Goal: Use online tool/utility: Utilize a website feature to perform a specific function

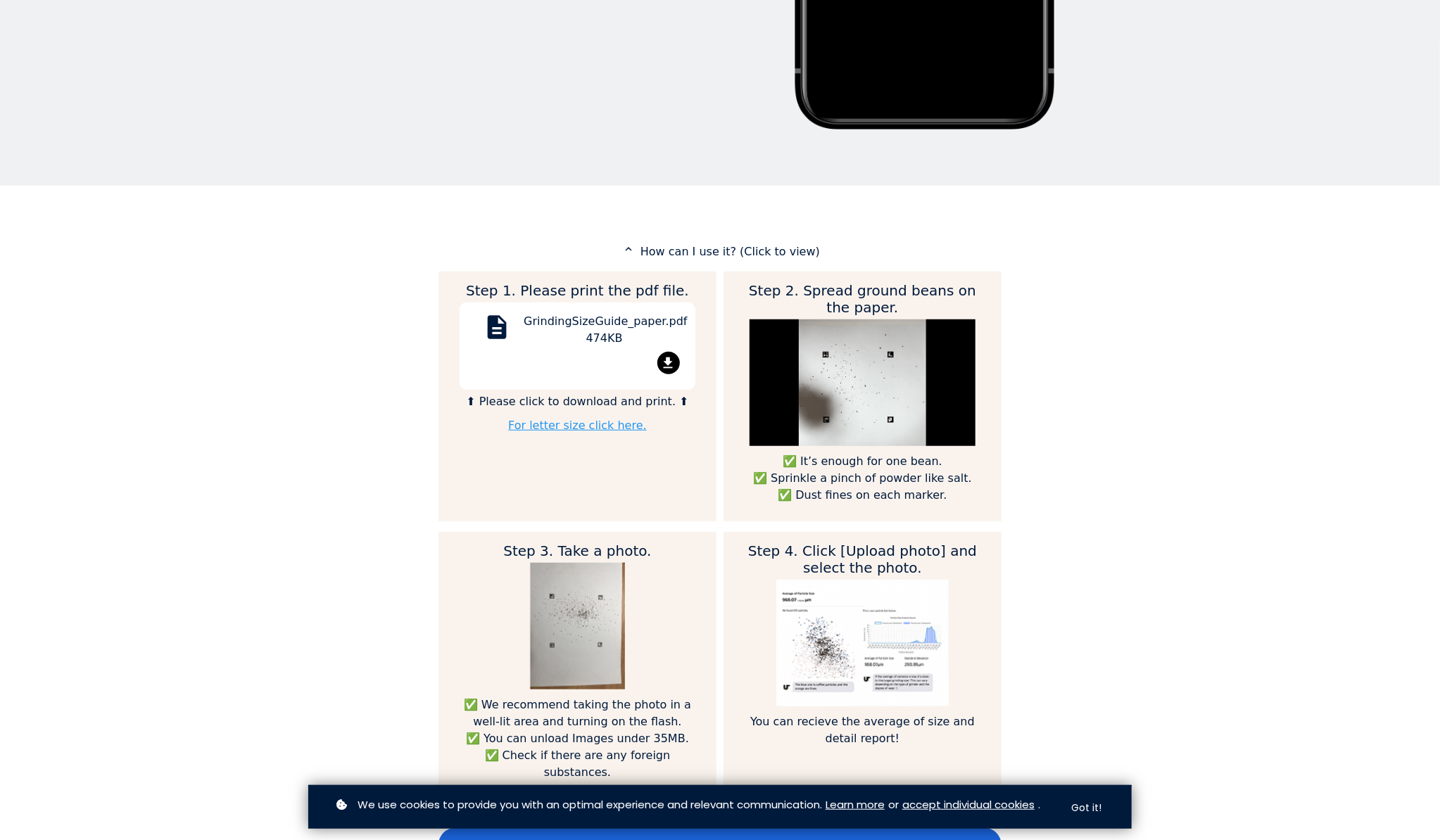
scroll to position [505, 0]
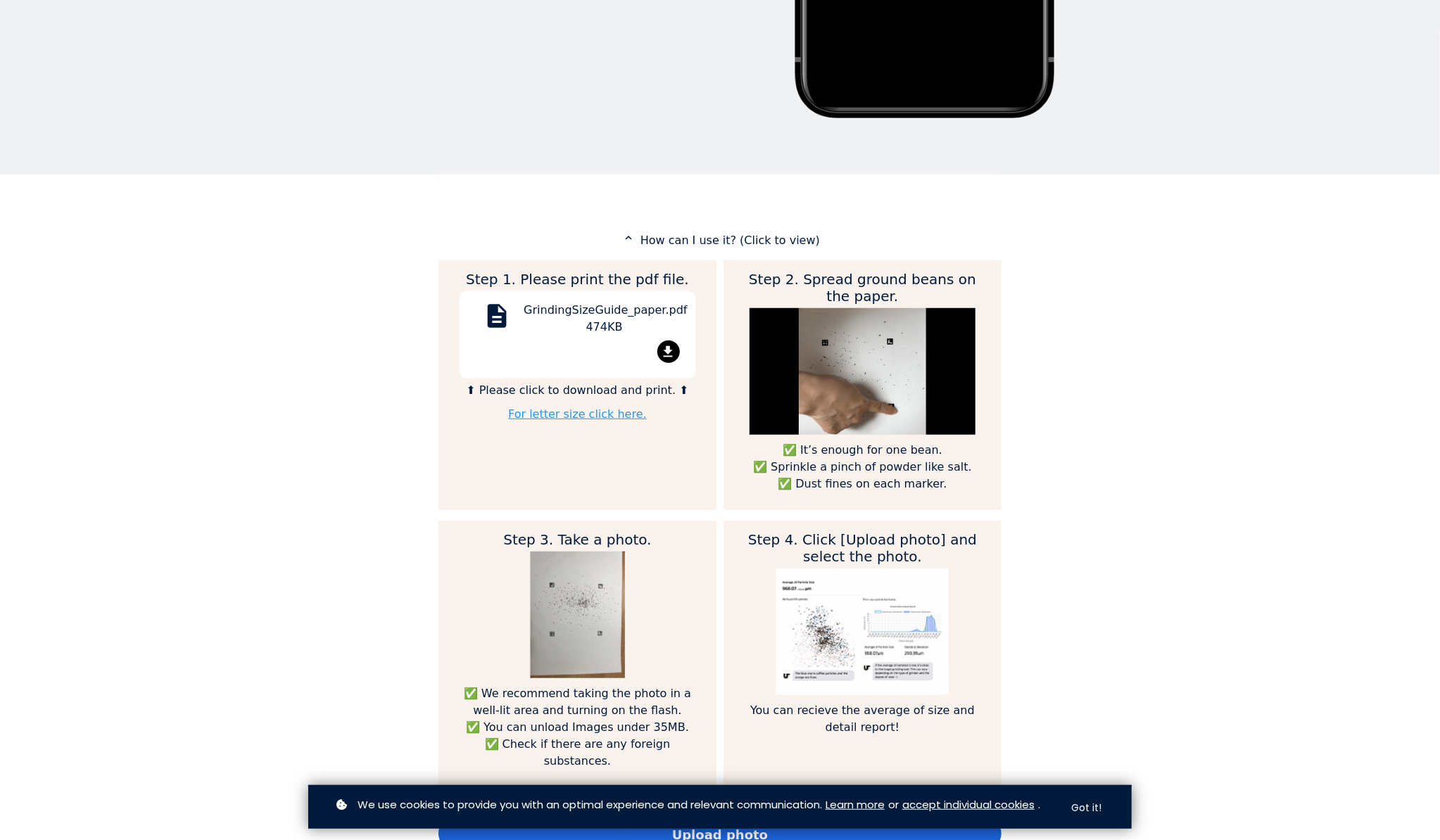
click at [663, 354] on mat-icon "file_download" at bounding box center [668, 351] width 23 height 23
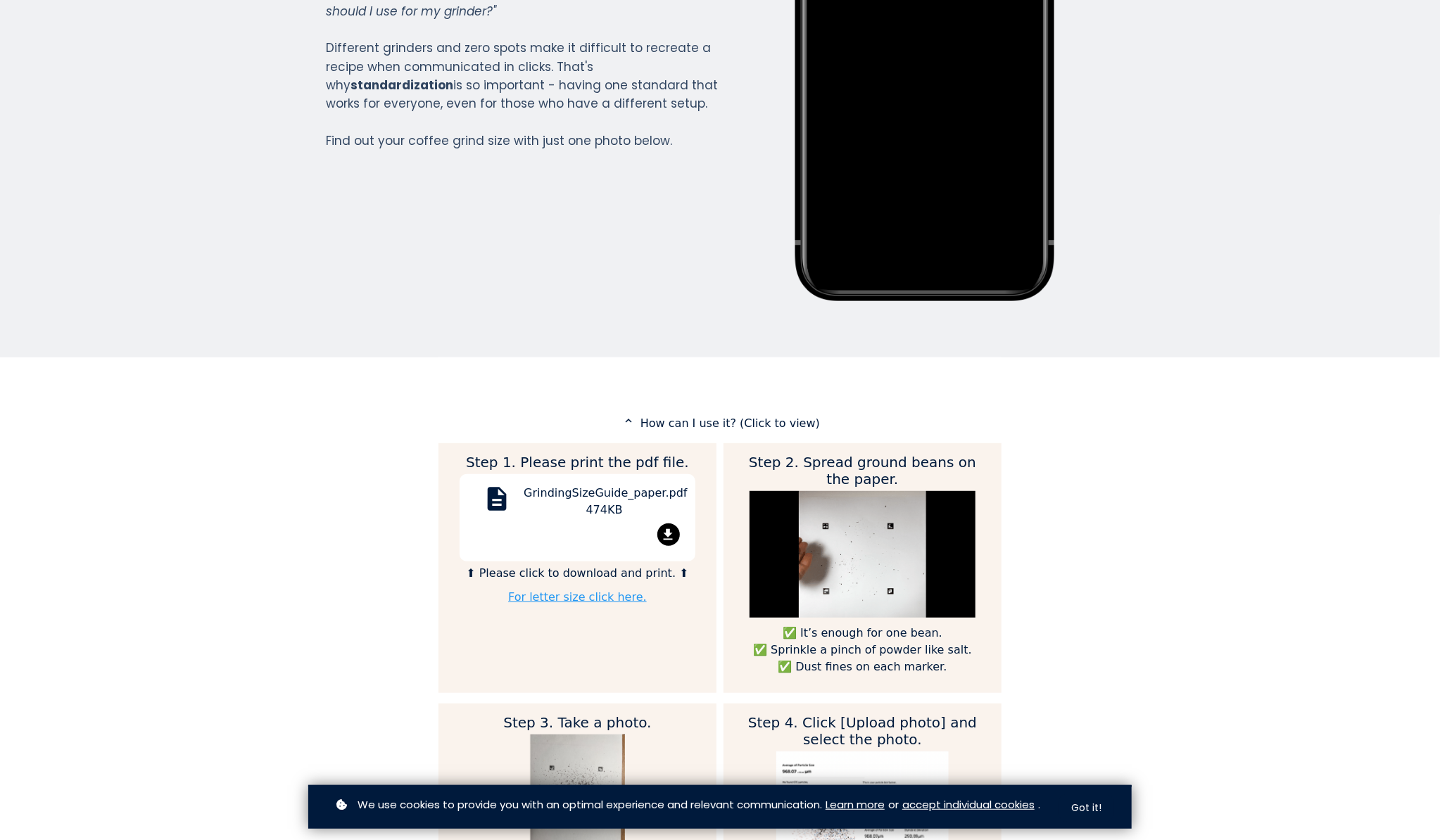
scroll to position [321, 0]
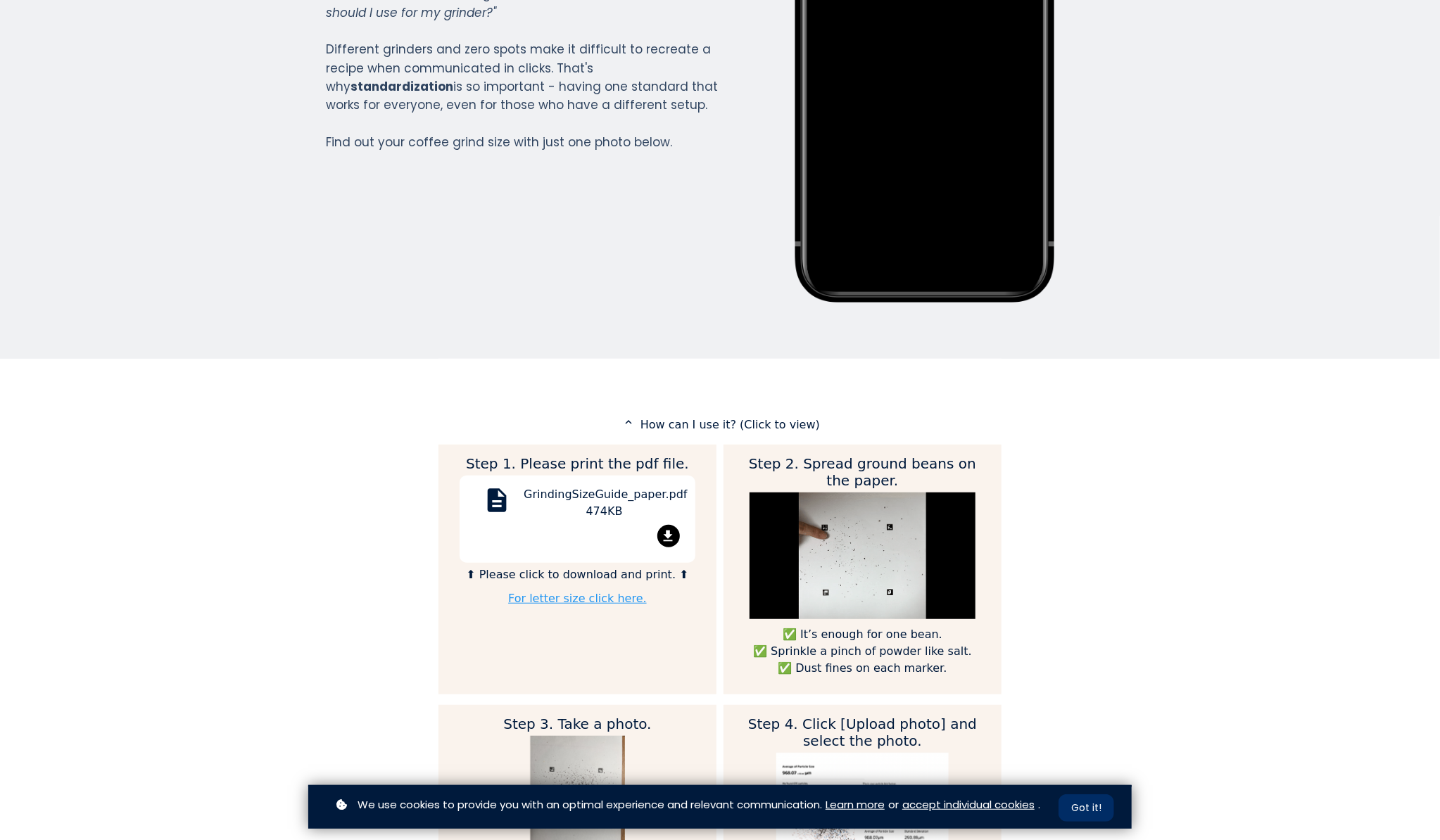
click at [1082, 801] on button "Got it!" at bounding box center [1086, 808] width 55 height 28
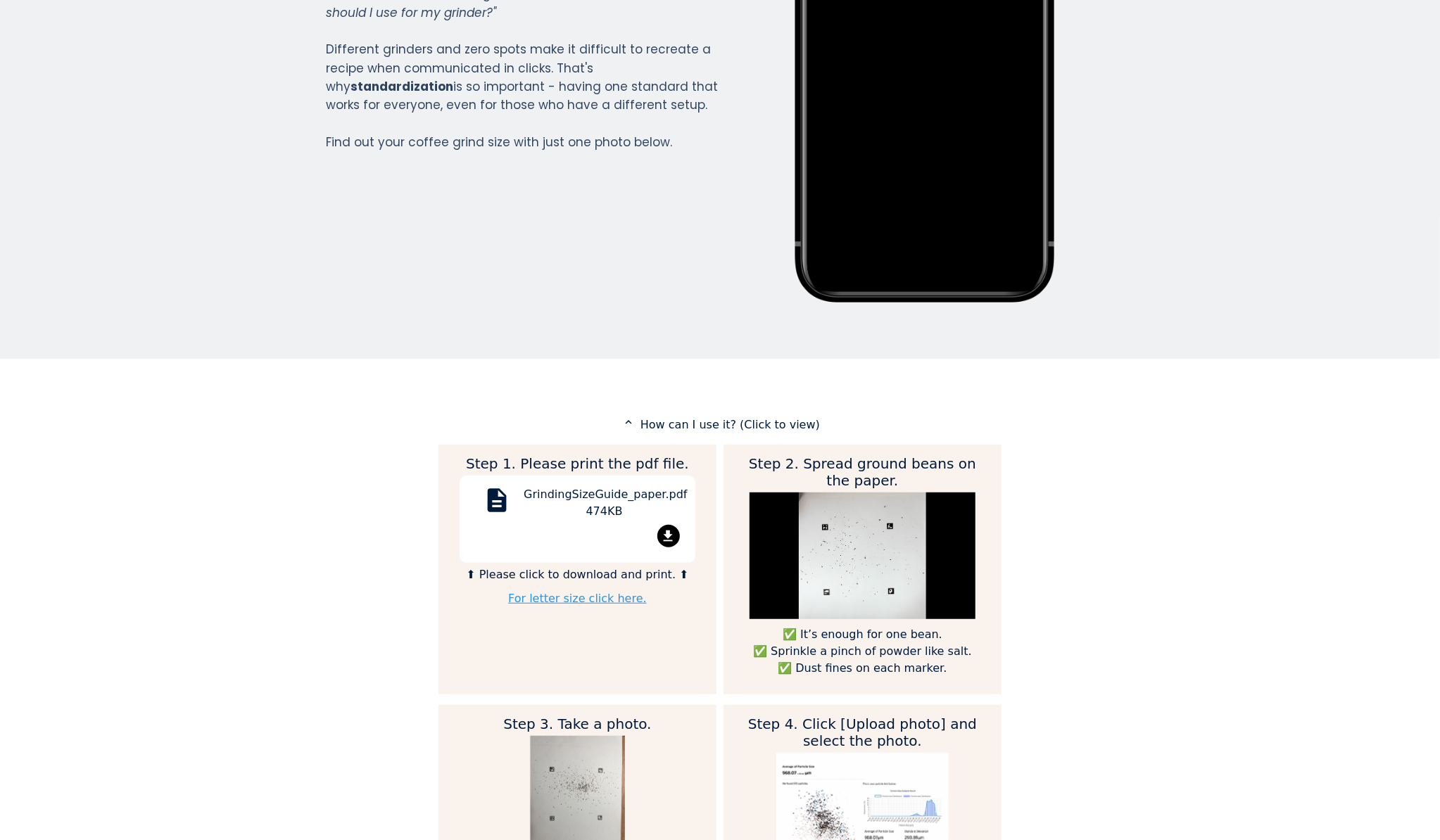
click at [1212, 39] on section "Grind Size Analyzer Grind Size Analyzer "If someone uses an EK43 grinder with 1…" at bounding box center [720, 41] width 1440 height 633
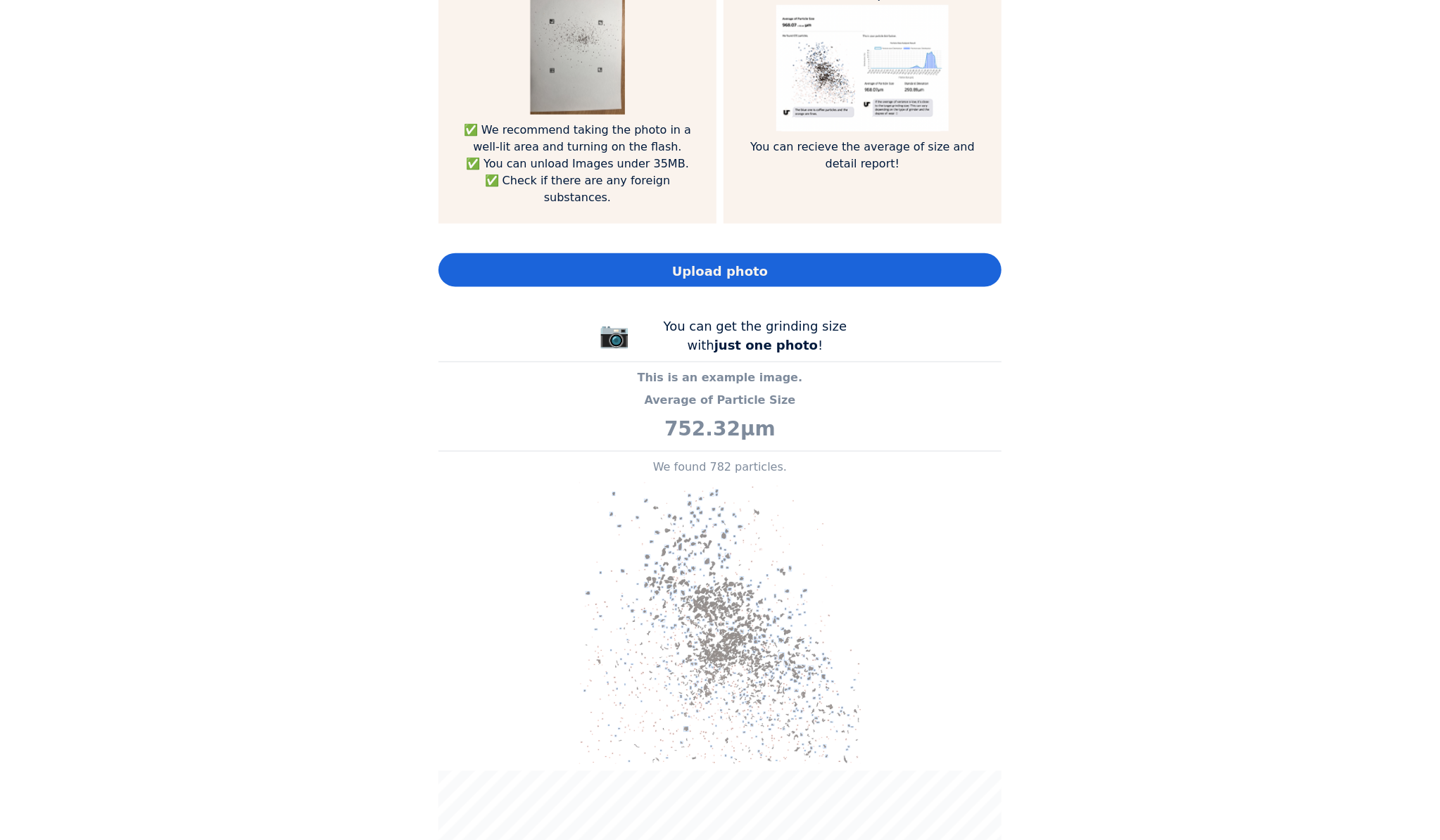
scroll to position [1066, 0]
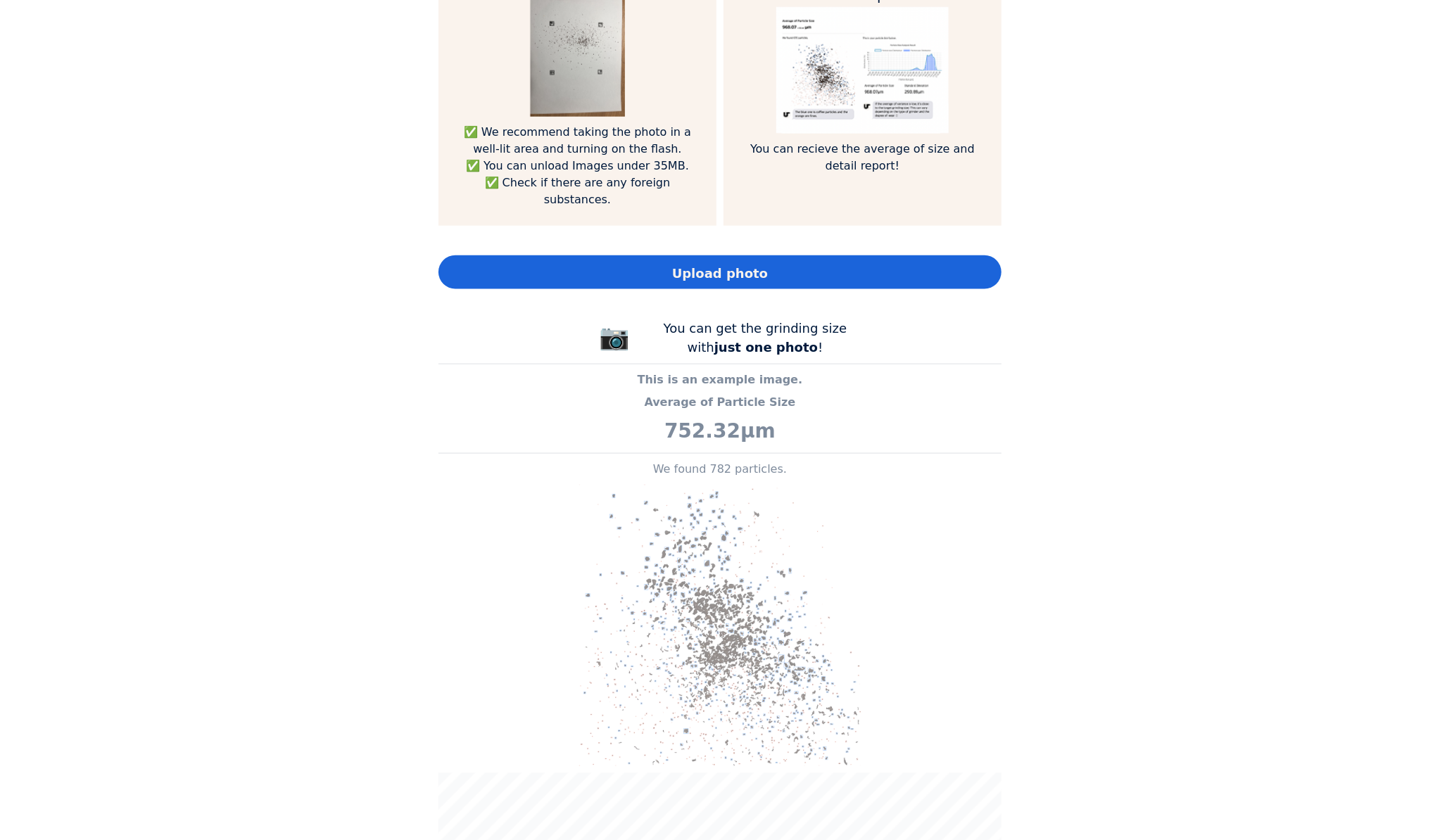
click at [730, 264] on span "Upload photo" at bounding box center [720, 273] width 96 height 19
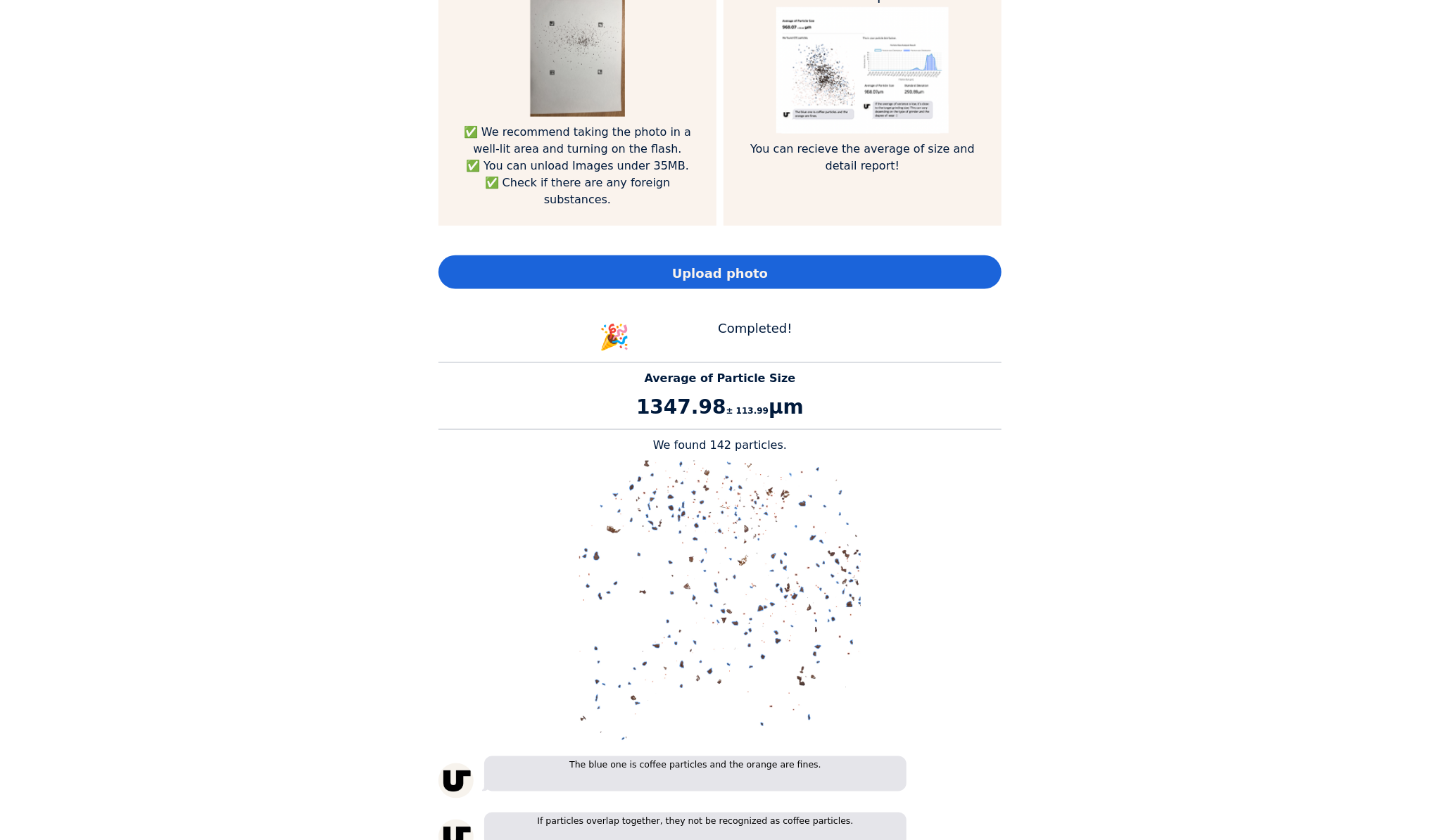
scroll to position [1830, 563]
click at [1185, 193] on div "Home Courses About us Tools Sign in" at bounding box center [720, 420] width 1440 height 840
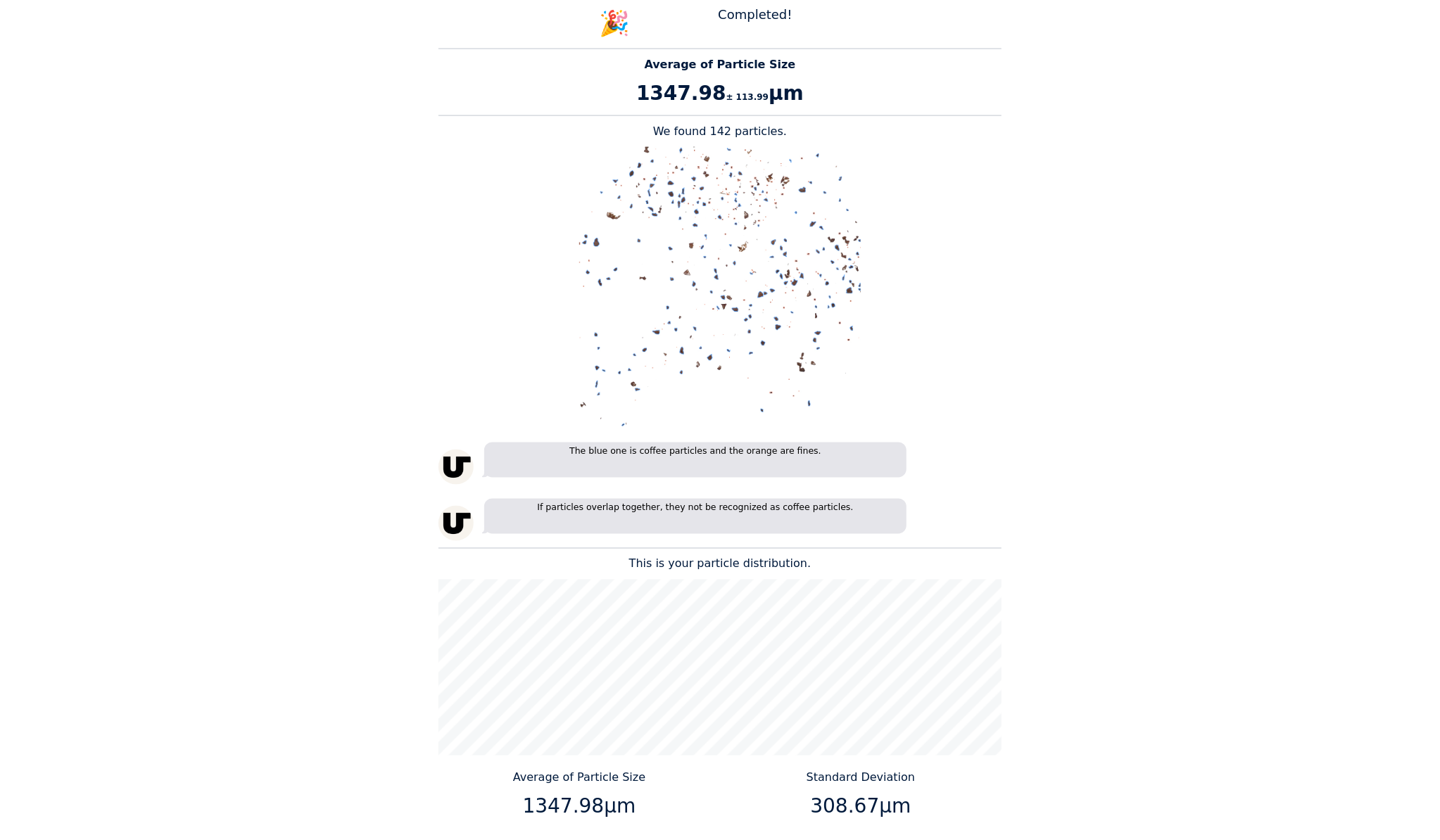
scroll to position [663, 0]
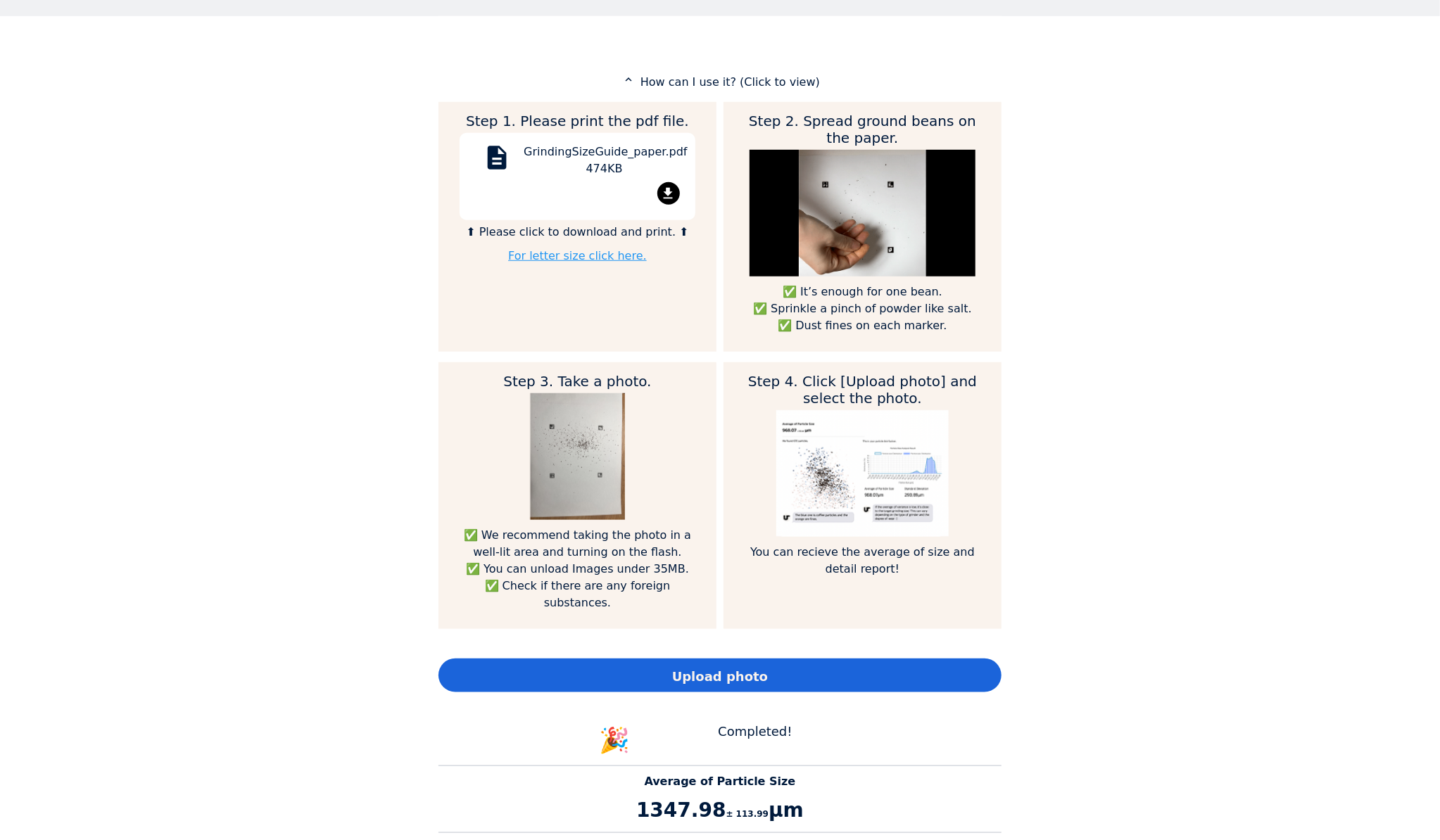
click at [699, 667] on span "Upload photo" at bounding box center [720, 676] width 96 height 19
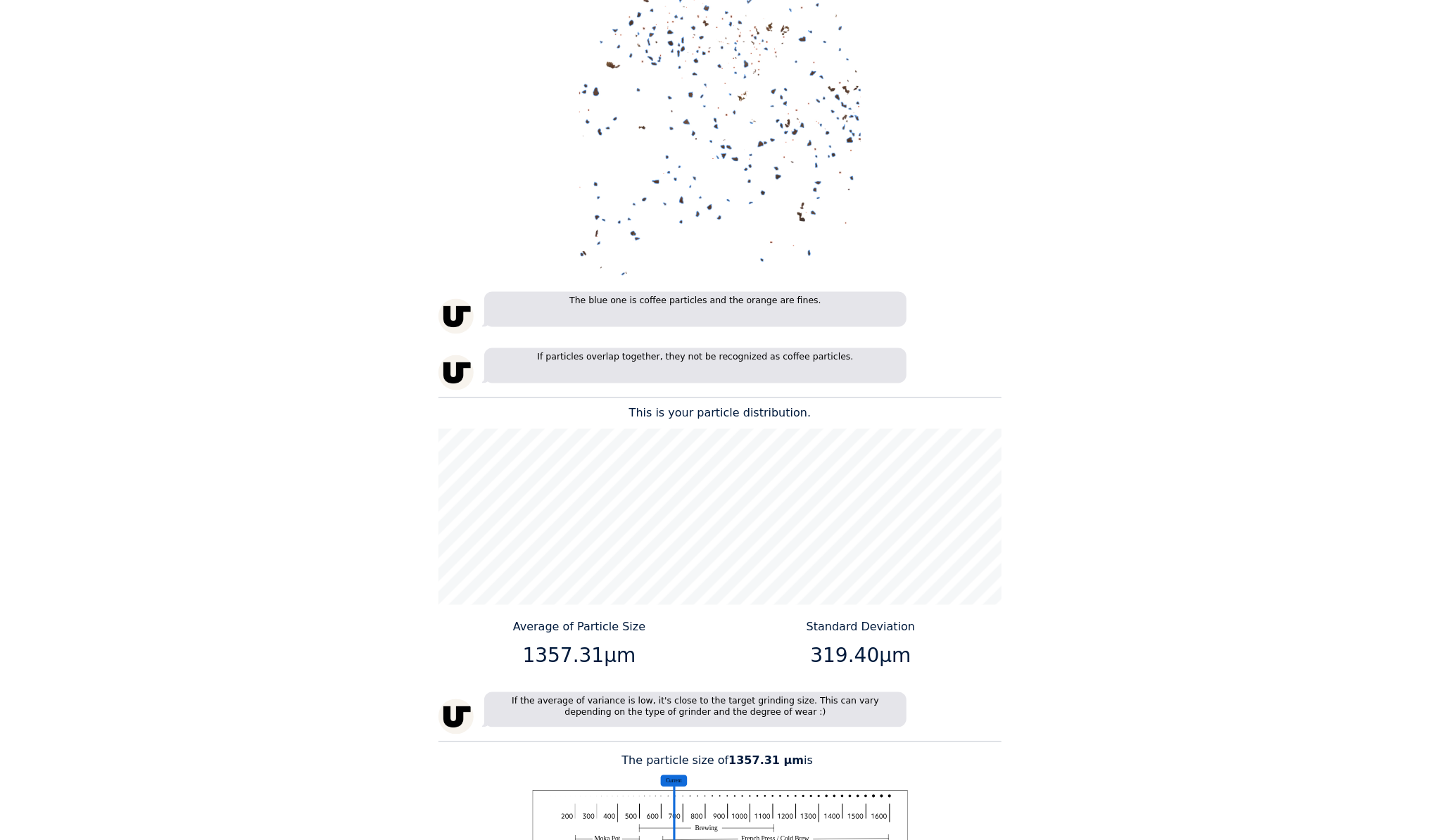
scroll to position [1531, 0]
click at [947, 292] on div "The blue one is coffee particles and the orange are fines." at bounding box center [720, 313] width 563 height 42
click at [933, 292] on div "The blue one is coffee particles and the orange are fines." at bounding box center [720, 313] width 563 height 42
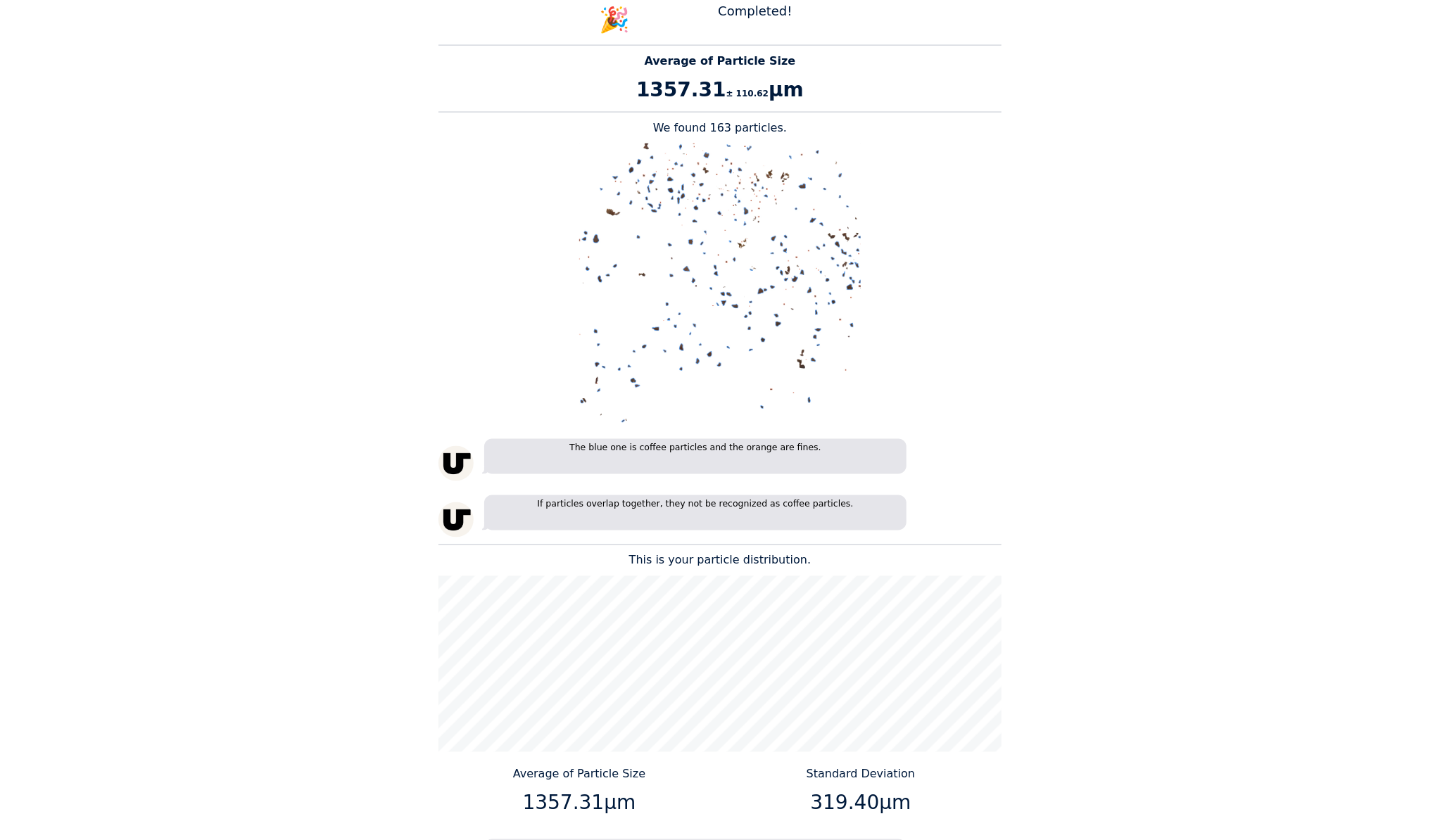
scroll to position [827, 0]
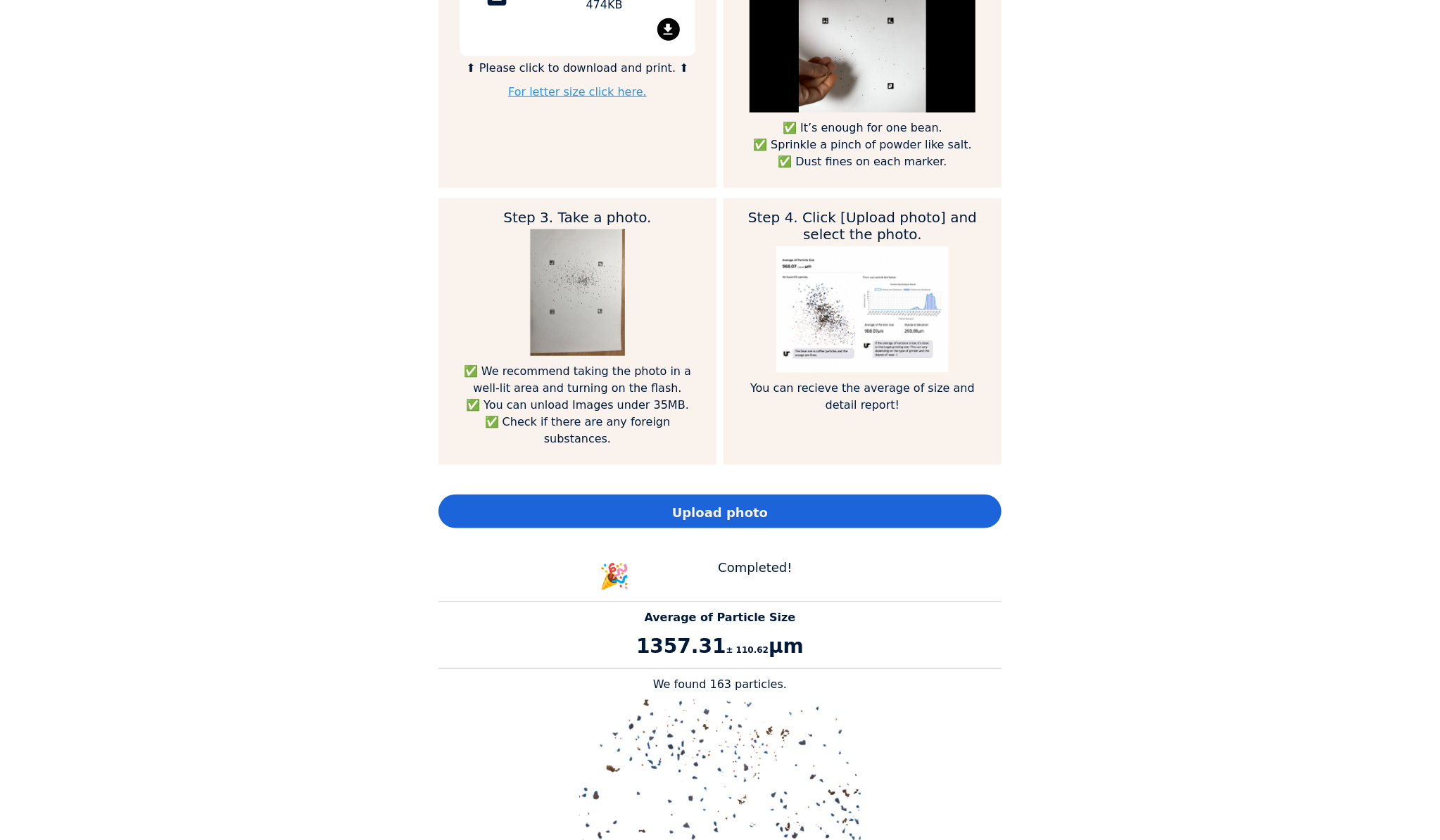
click at [1097, 299] on div "Home Courses About us Tools Sign in" at bounding box center [720, 420] width 1440 height 840
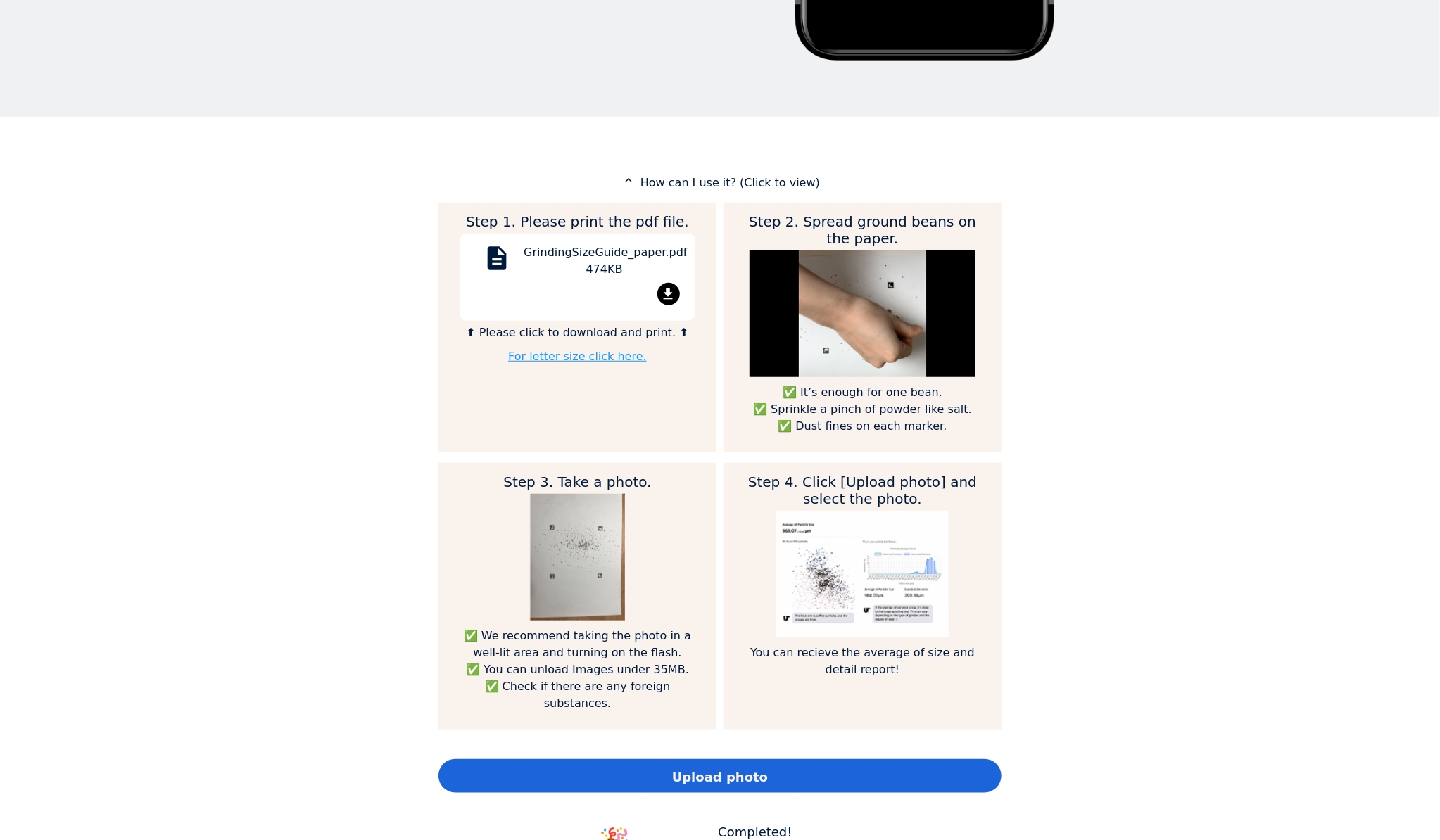
scroll to position [0, 0]
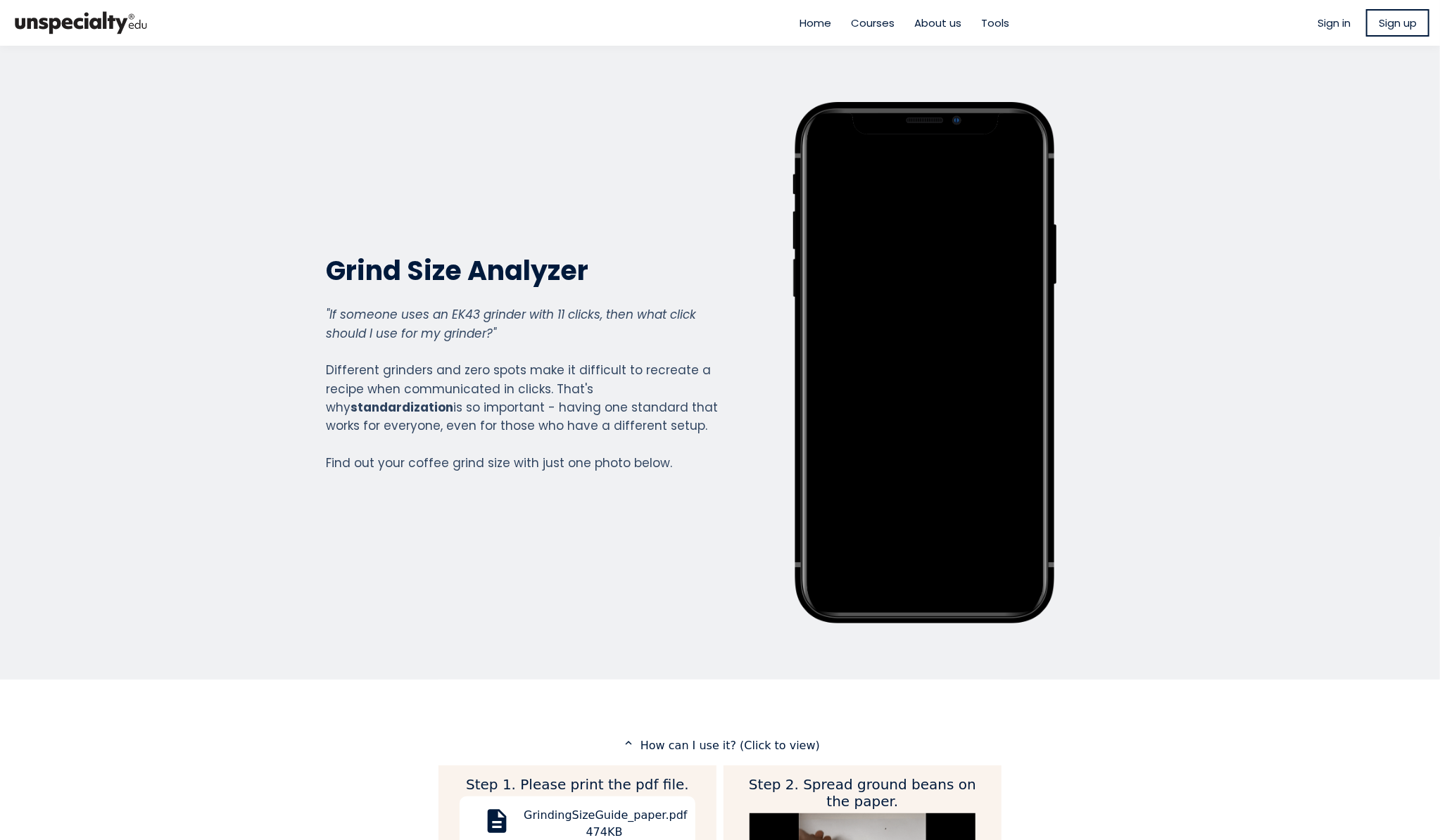
click at [680, 745] on p "expand_less How can I use it? (Click to view)" at bounding box center [720, 745] width 563 height 17
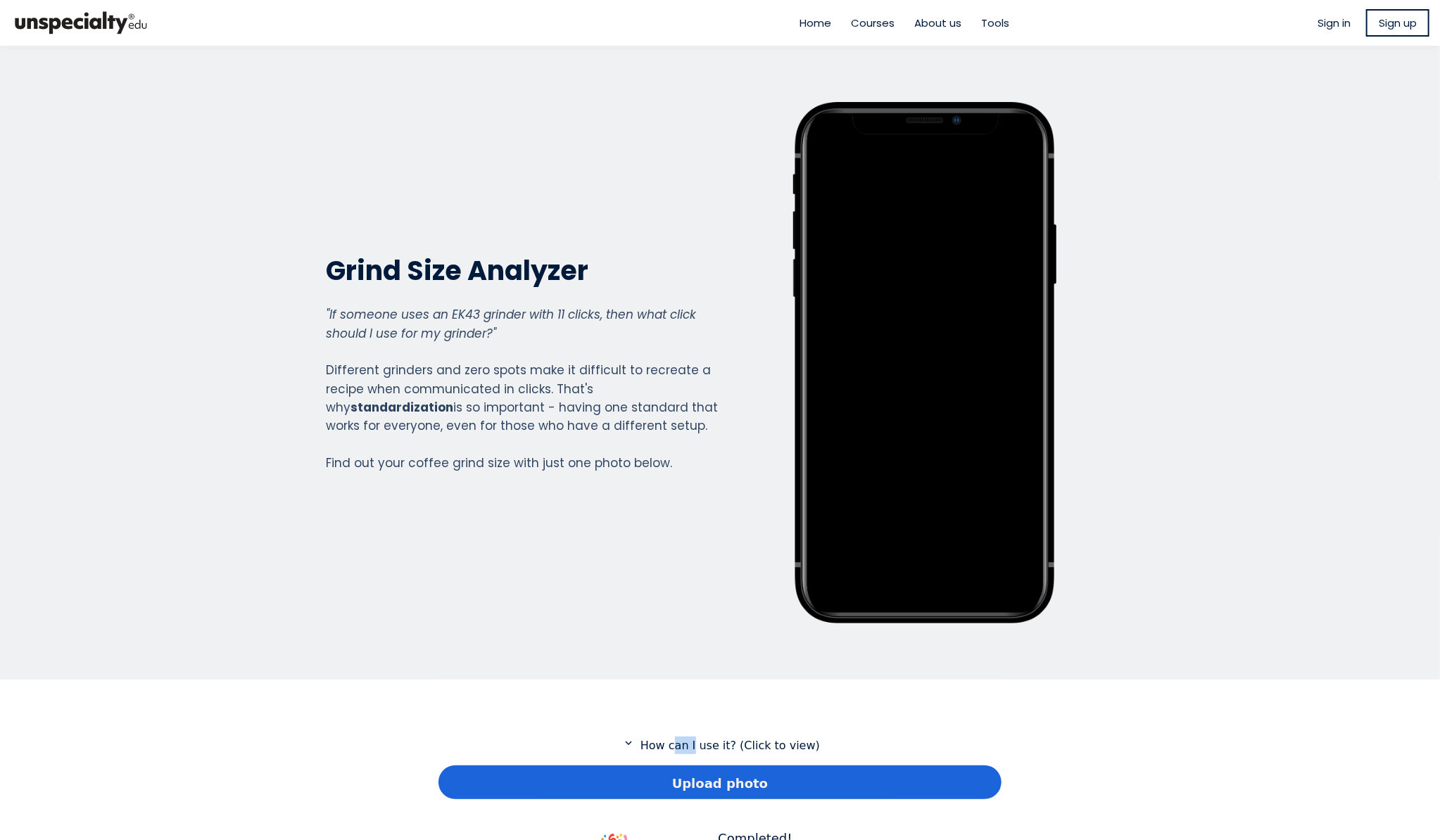
click at [680, 745] on p "expand_more How can I use it? (Click to view)" at bounding box center [720, 745] width 563 height 17
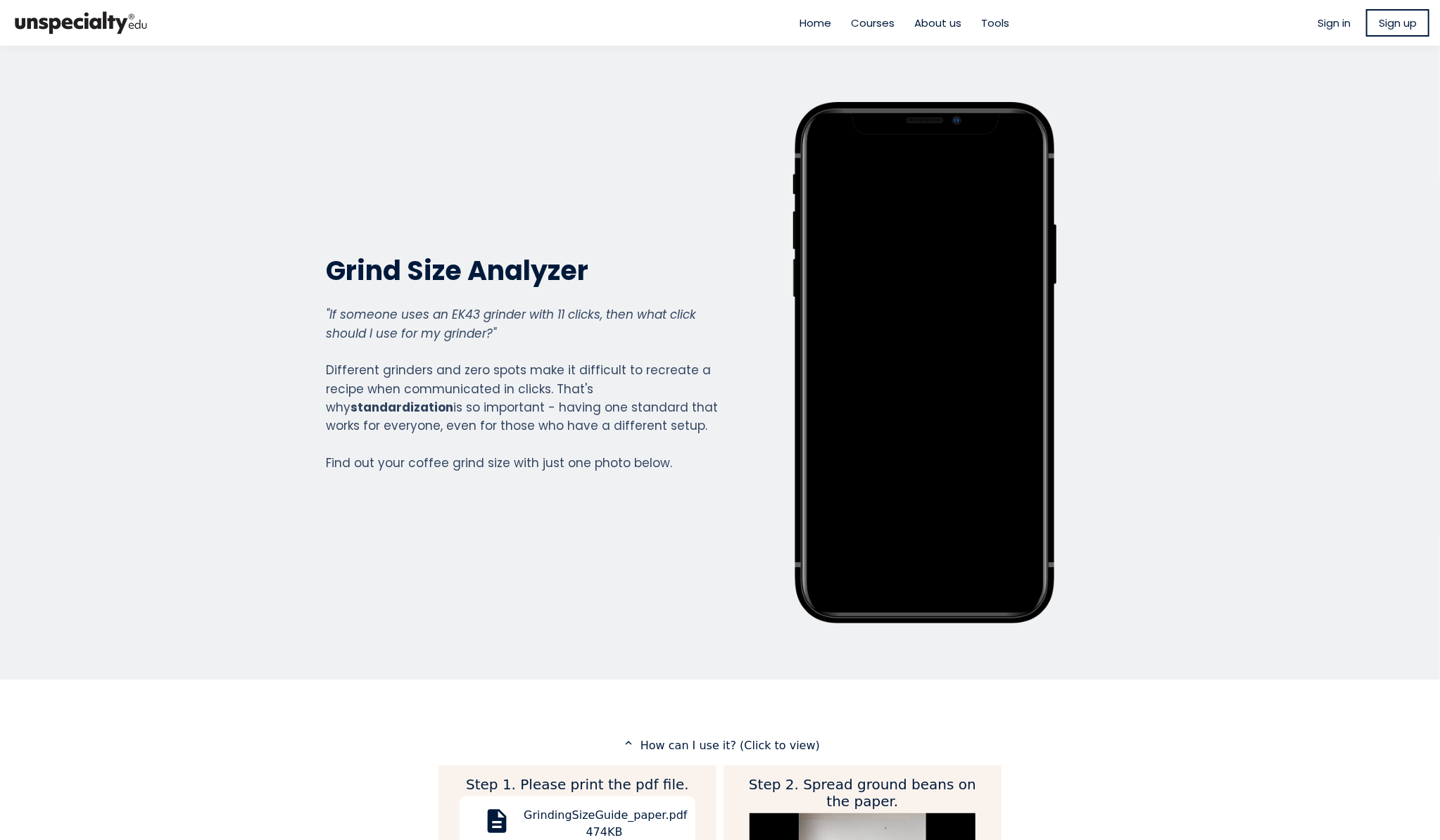
click at [533, 663] on section "Grind Size Analyzer Grind Size Analyzer "If someone uses an EK43 grinder with 1…" at bounding box center [720, 362] width 1440 height 633
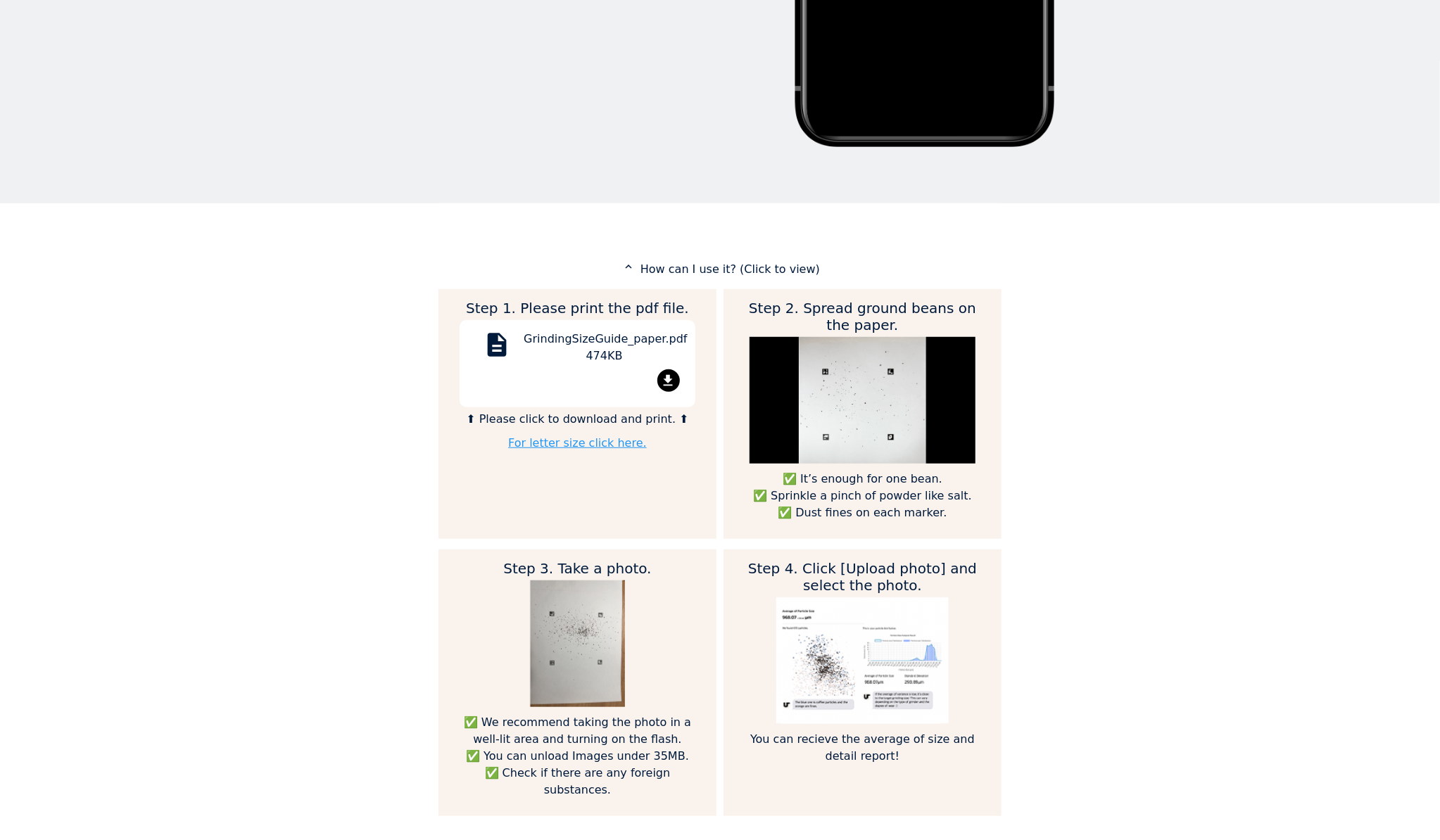
scroll to position [563, 0]
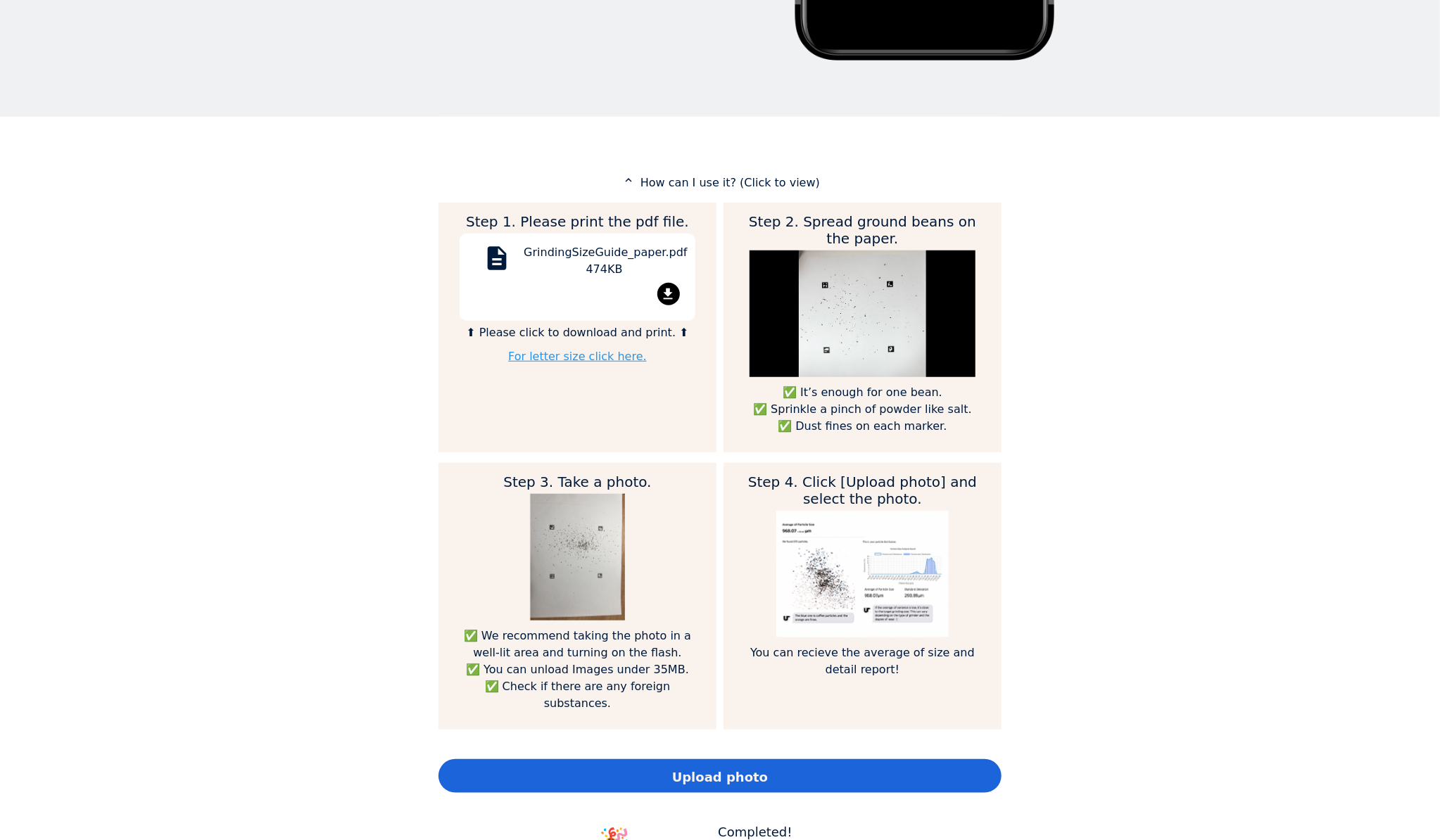
click at [1169, 315] on div "Home Courses About us Tools Sign in" at bounding box center [720, 420] width 1440 height 840
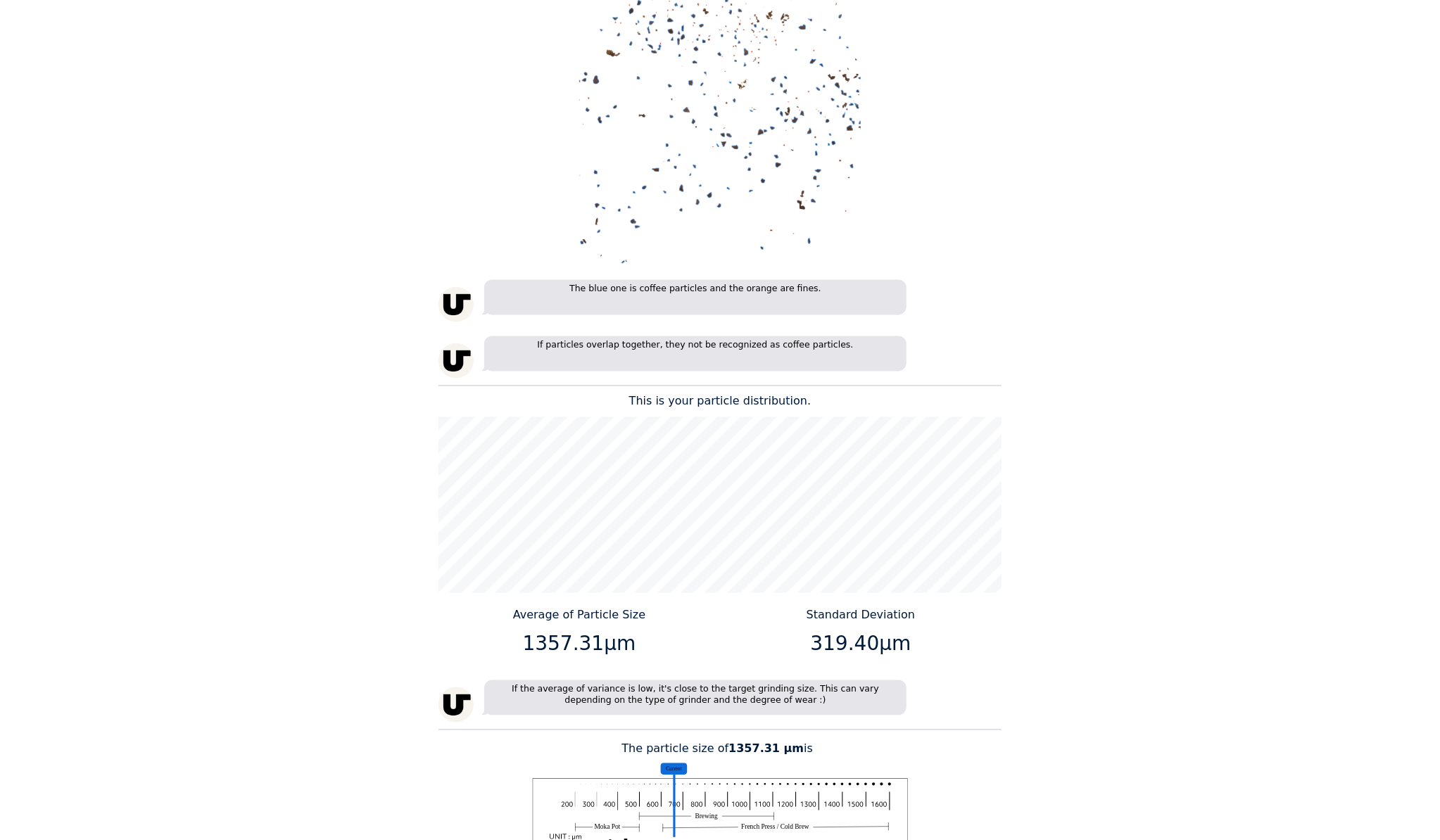
scroll to position [1407, 0]
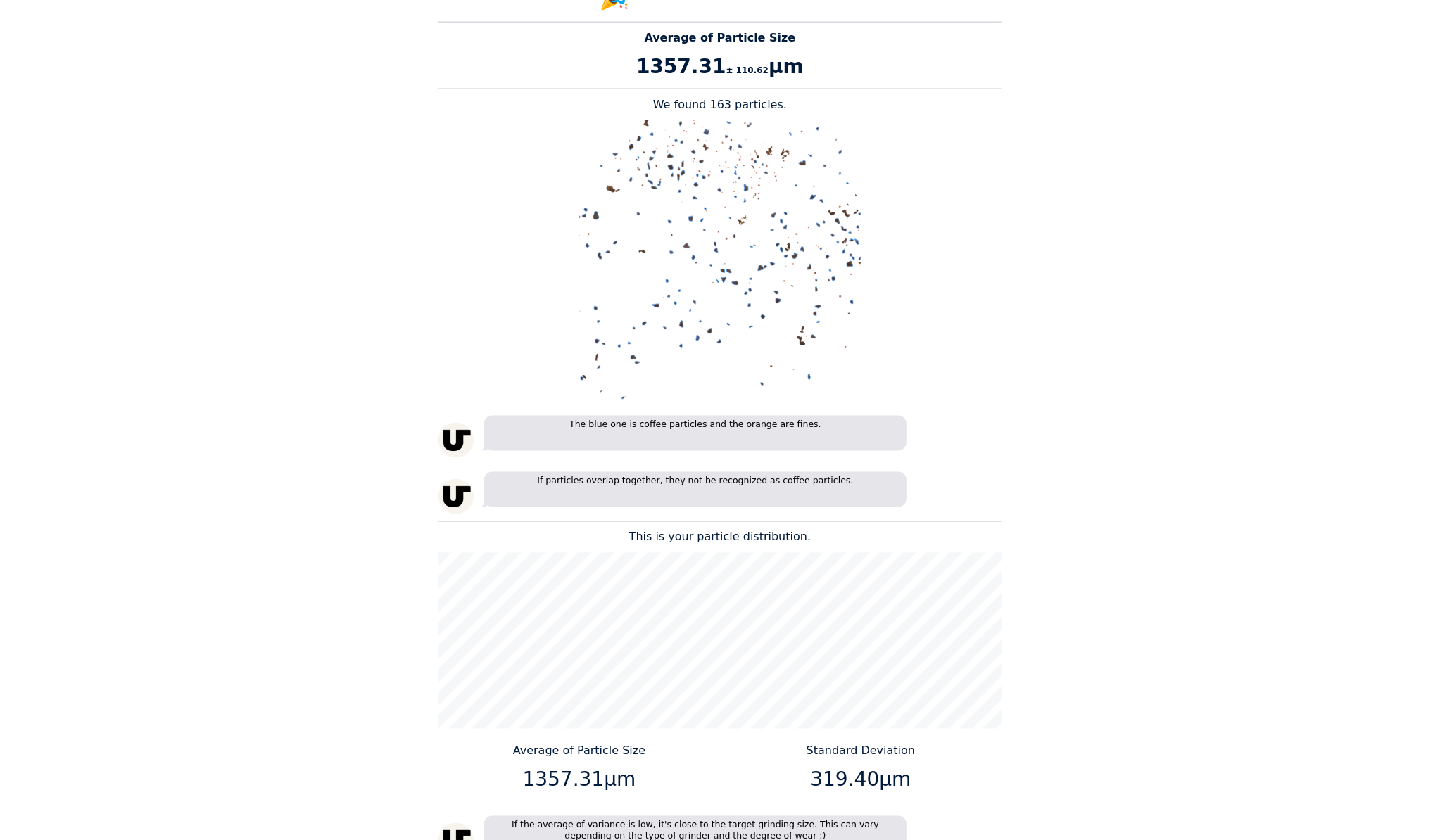
click at [1217, 253] on div "Home Courses About us Tools Sign in" at bounding box center [720, 420] width 1440 height 840
